Goal: Information Seeking & Learning: Learn about a topic

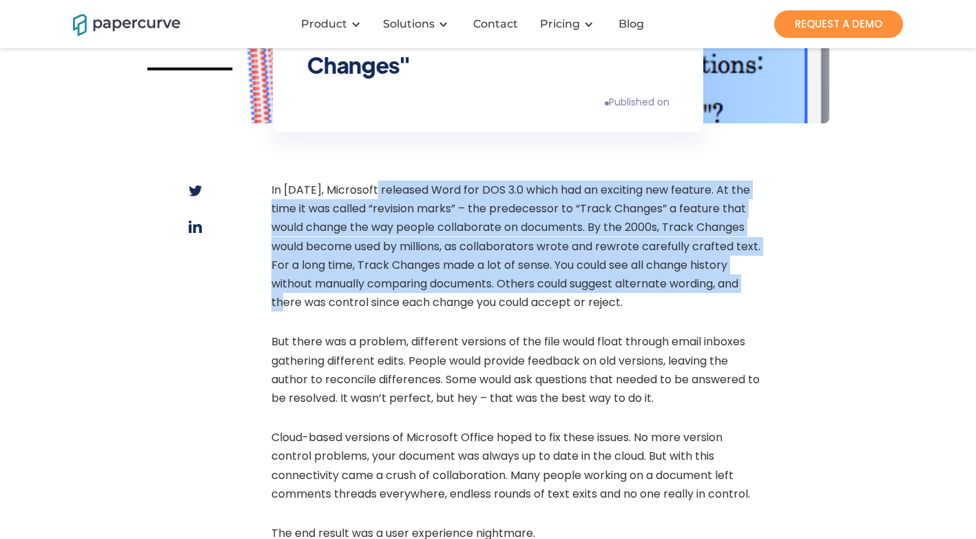
drag, startPoint x: 369, startPoint y: 274, endPoint x: 369, endPoint y: 309, distance: 34.5
click at [369, 309] on p "In [DATE], Microsoft released Word for DOS 3.0 which had an exciting new featur…" at bounding box center [515, 250] width 489 height 138
click at [370, 309] on p "In [DATE], Microsoft released Word for DOS 3.0 which had an exciting new featur…" at bounding box center [515, 250] width 489 height 138
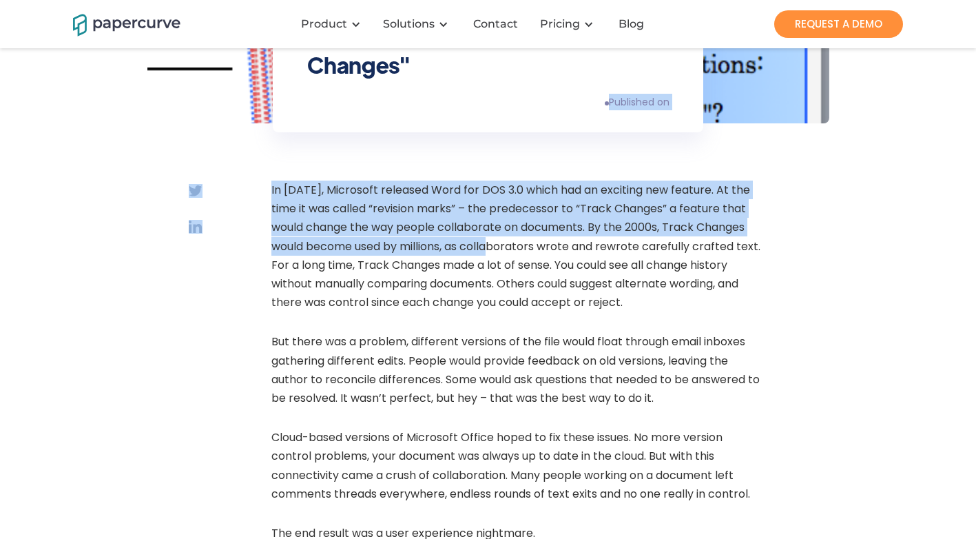
drag, startPoint x: 497, startPoint y: 161, endPoint x: 506, endPoint y: 245, distance: 83.8
click at [506, 245] on p "In [DATE], Microsoft released Word for DOS 3.0 which had an exciting new featur…" at bounding box center [515, 250] width 489 height 138
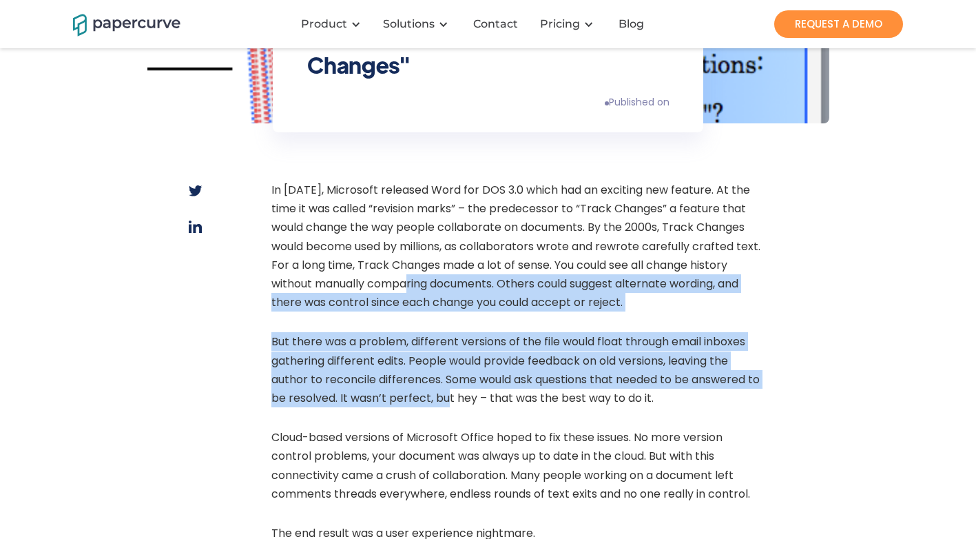
drag, startPoint x: 462, startPoint y: 307, endPoint x: 462, endPoint y: 408, distance: 101.3
click at [464, 408] on p "But there was a problem, different versions of the file would float through ema…" at bounding box center [515, 373] width 489 height 82
click at [471, 298] on p "In [DATE], Microsoft released Word for DOS 3.0 which had an exciting new featur…" at bounding box center [515, 250] width 489 height 138
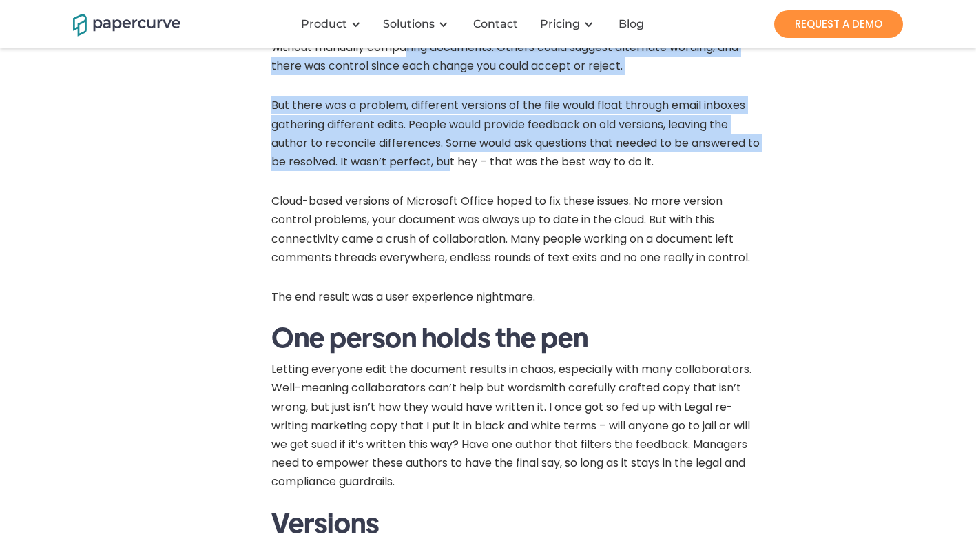
scroll to position [606, 0]
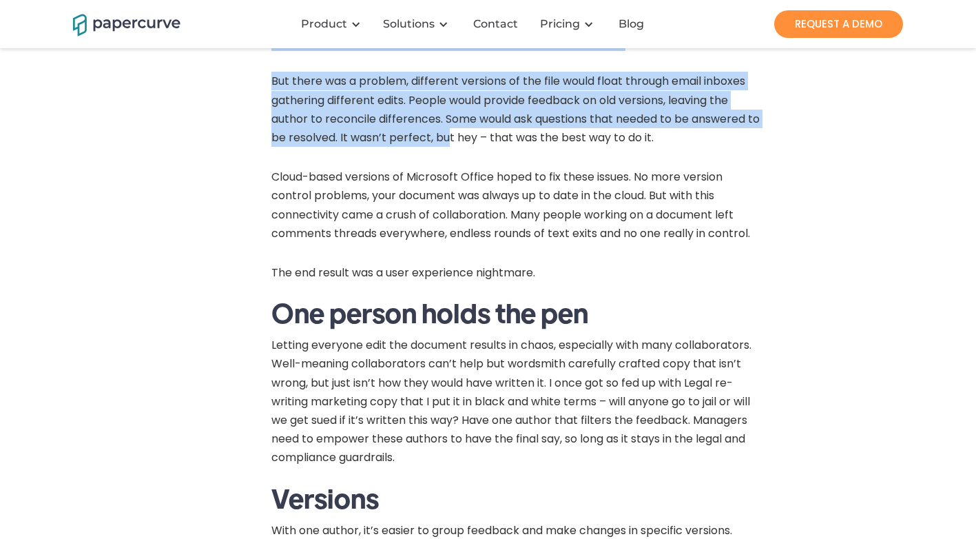
drag, startPoint x: 458, startPoint y: 277, endPoint x: 425, endPoint y: 343, distance: 74.0
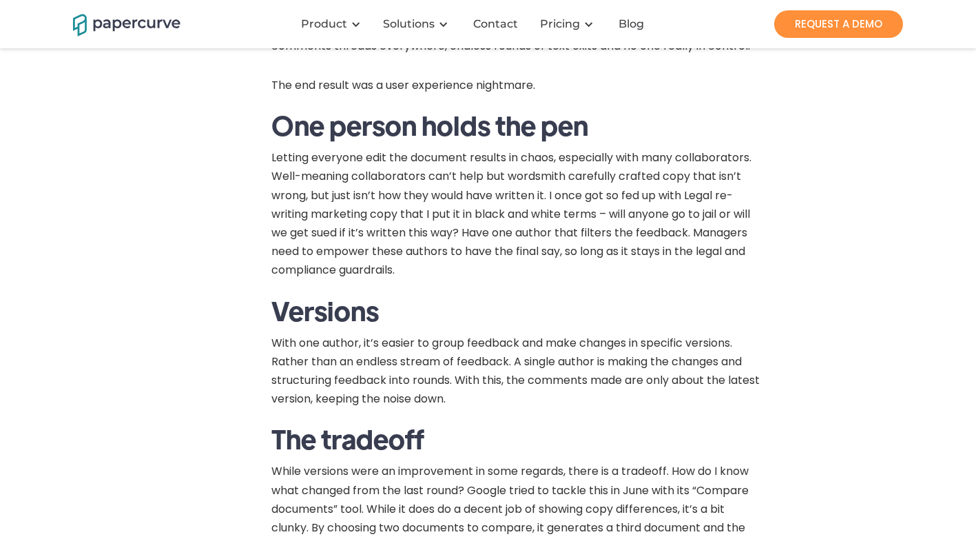
drag, startPoint x: 396, startPoint y: 258, endPoint x: 401, endPoint y: 296, distance: 38.9
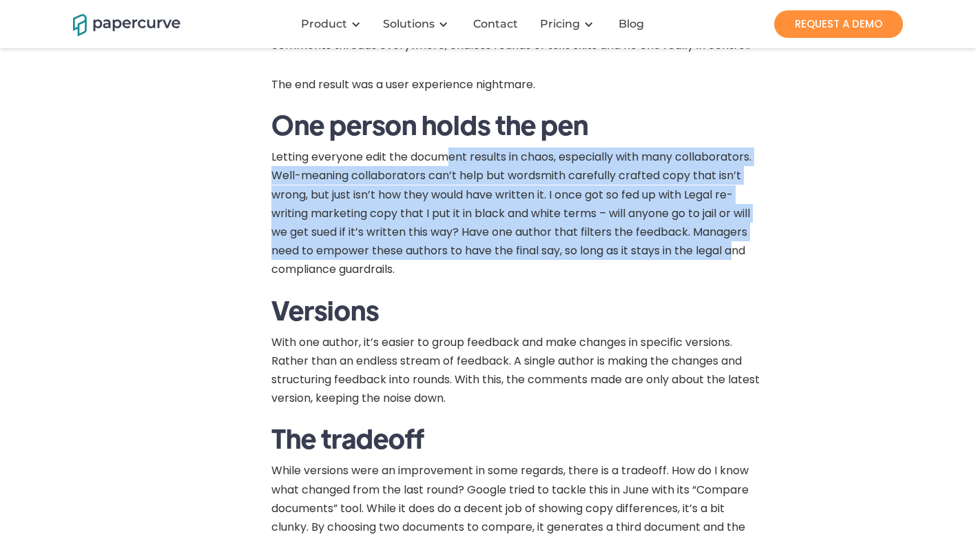
drag, startPoint x: 446, startPoint y: 161, endPoint x: 741, endPoint y: 256, distance: 309.2
click at [741, 256] on p "Letting everyone edit the document results in chaos, especially with many colla…" at bounding box center [515, 216] width 489 height 138
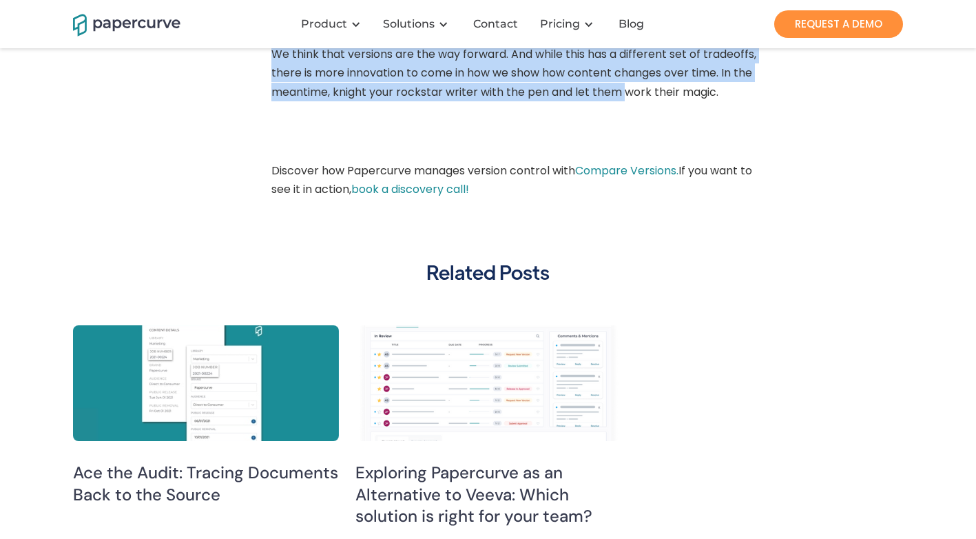
scroll to position [1344, 0]
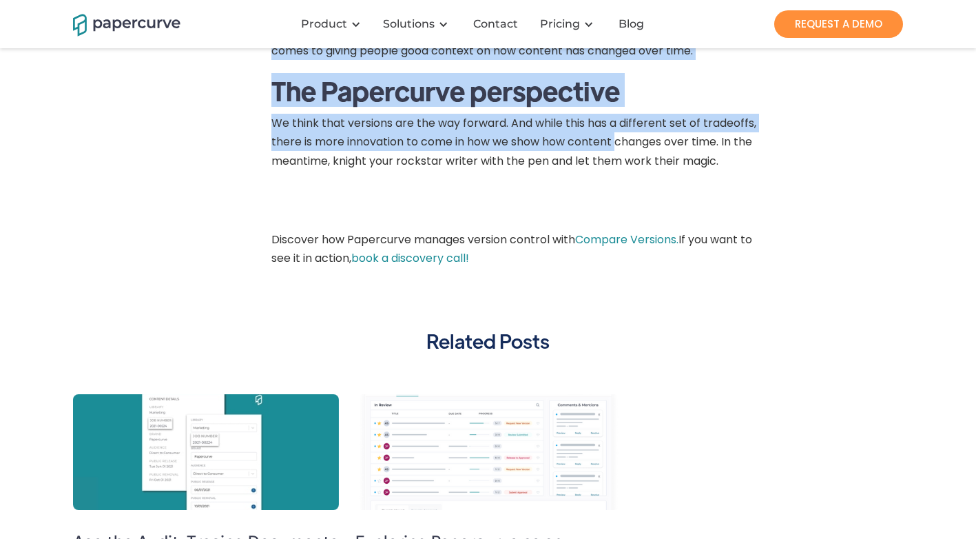
drag, startPoint x: 666, startPoint y: 266, endPoint x: 617, endPoint y: 133, distance: 141.5
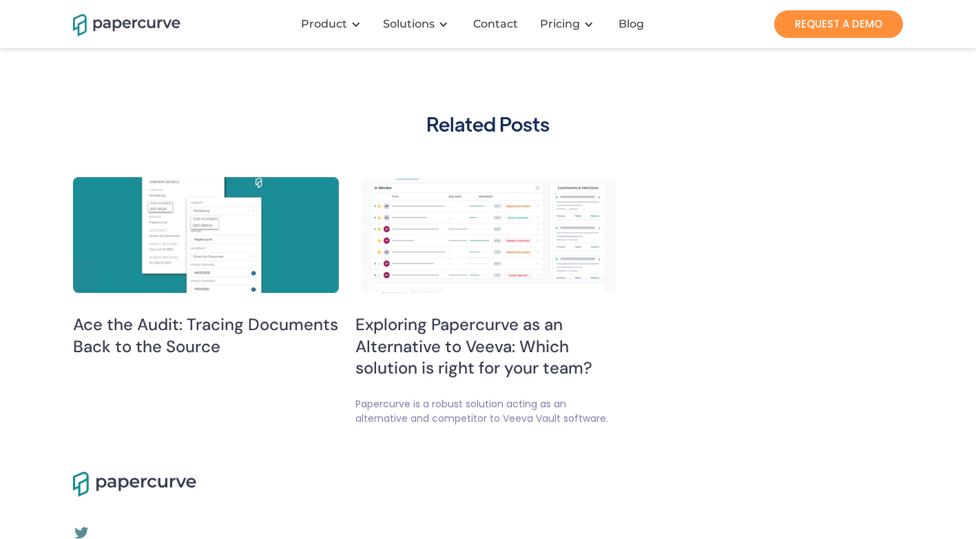
drag, startPoint x: 554, startPoint y: 189, endPoint x: 526, endPoint y: 319, distance: 133.3
